Goal: Task Accomplishment & Management: Manage account settings

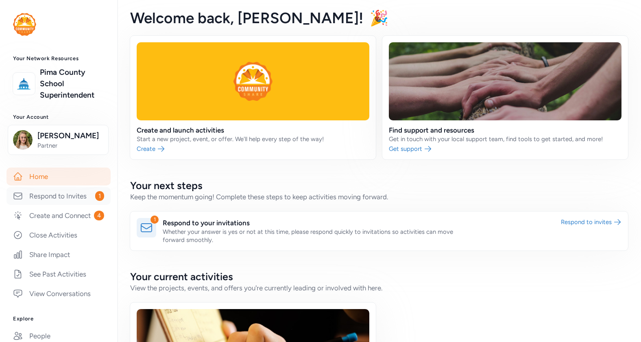
click at [63, 205] on link "Respond to Invites 1" at bounding box center [59, 196] width 104 height 18
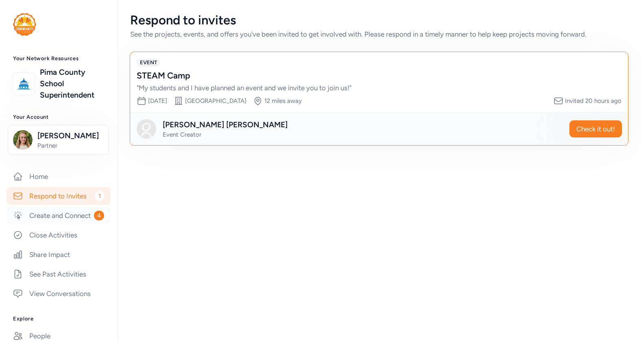
click at [44, 224] on link "Create and Connect 4" at bounding box center [59, 216] width 104 height 18
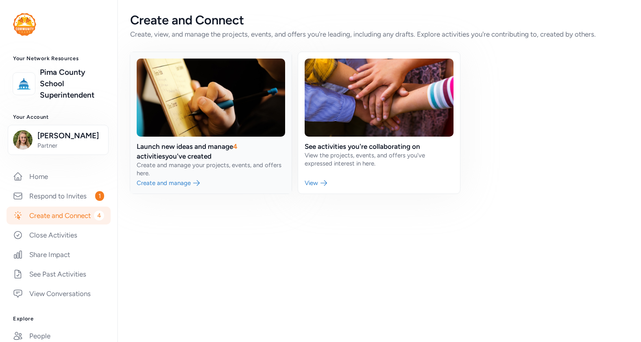
click at [183, 161] on link at bounding box center [210, 123] width 161 height 142
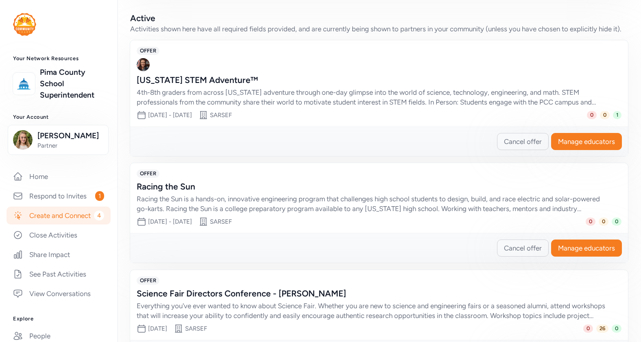
scroll to position [285, 0]
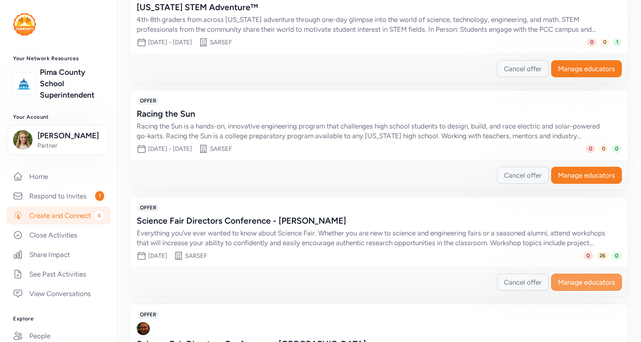
click at [573, 287] on span "Manage educators" at bounding box center [586, 282] width 57 height 10
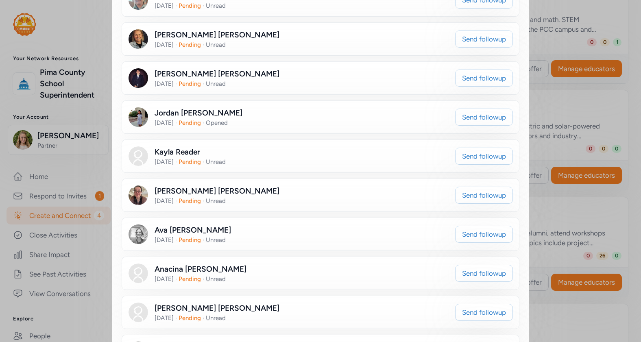
scroll to position [376, 0]
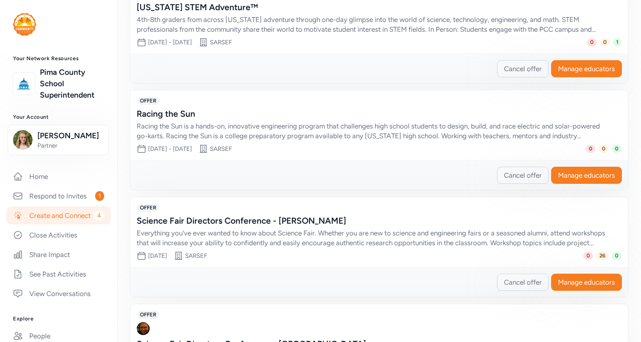
click at [329, 83] on div "Cancel offer Manage educators" at bounding box center [379, 69] width 498 height 30
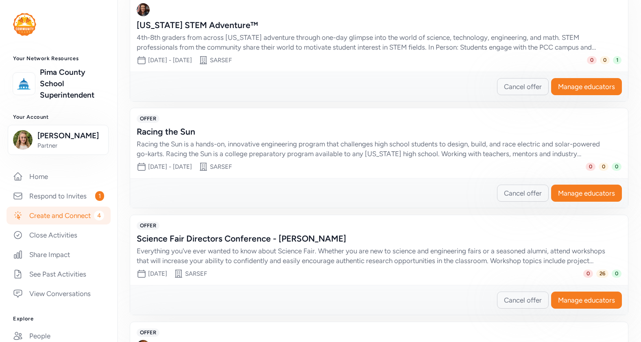
scroll to position [264, 0]
